Goal: Task Accomplishment & Management: Manage account settings

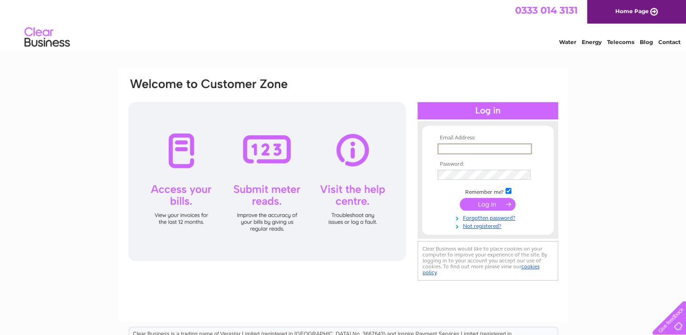
click at [455, 148] on input "text" at bounding box center [485, 148] width 94 height 11
type input "peppearcari1@yahoo.co.uk"
click at [488, 202] on input "submit" at bounding box center [488, 203] width 56 height 13
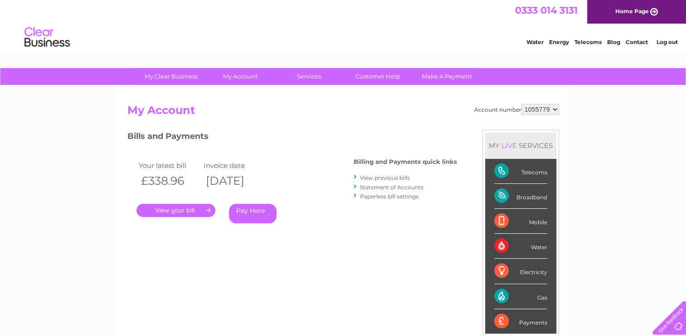
click at [668, 42] on link "Log out" at bounding box center [666, 42] width 21 height 7
